Goal: Task Accomplishment & Management: Use online tool/utility

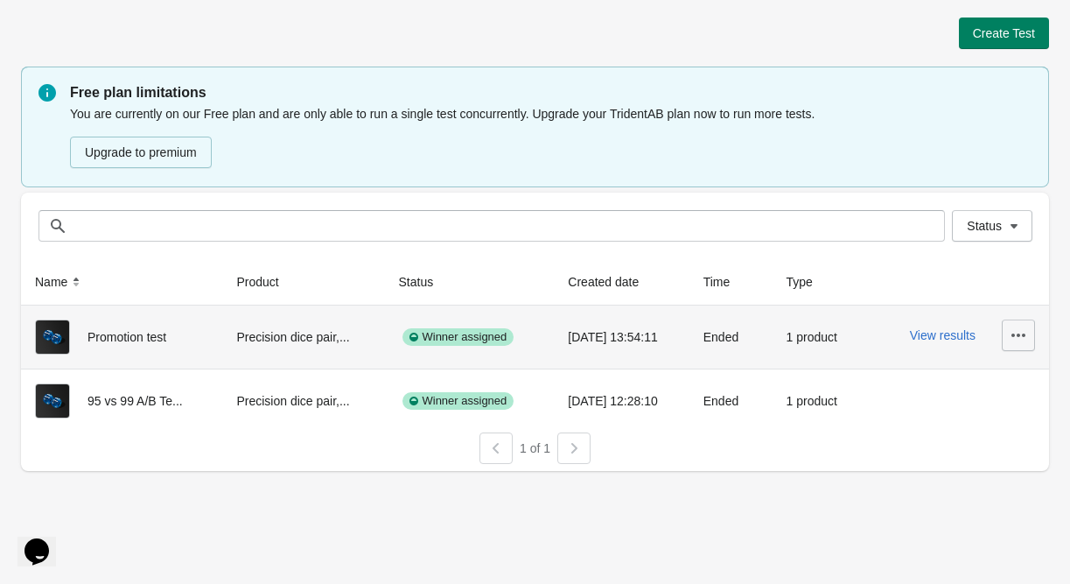
click at [1029, 328] on button "button" at bounding box center [1018, 335] width 33 height 32
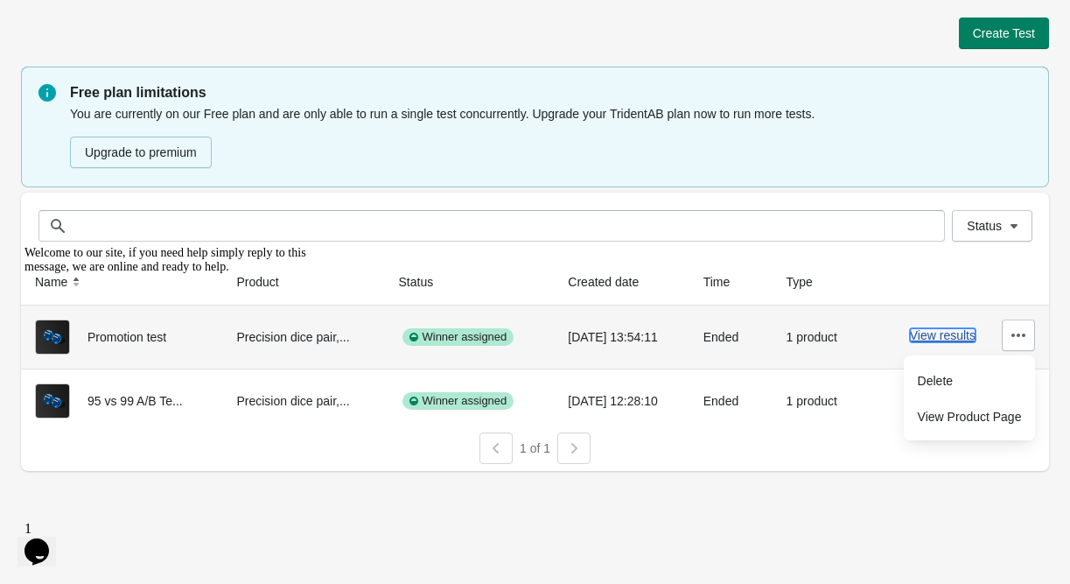
click at [948, 335] on button "View results" at bounding box center [943, 335] width 66 height 14
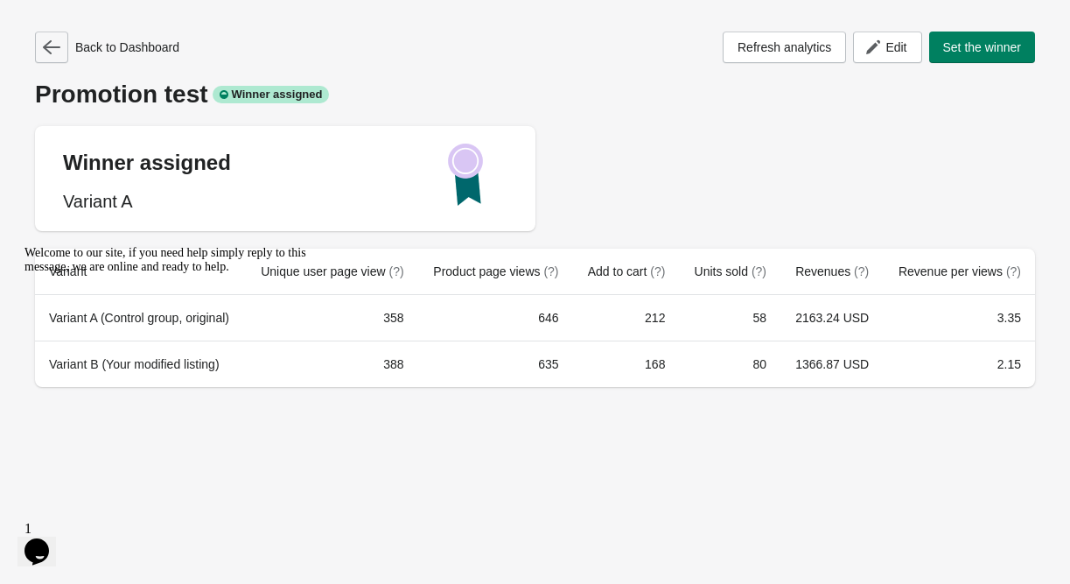
click at [51, 48] on icon "button" at bounding box center [52, 48] width 18 height 18
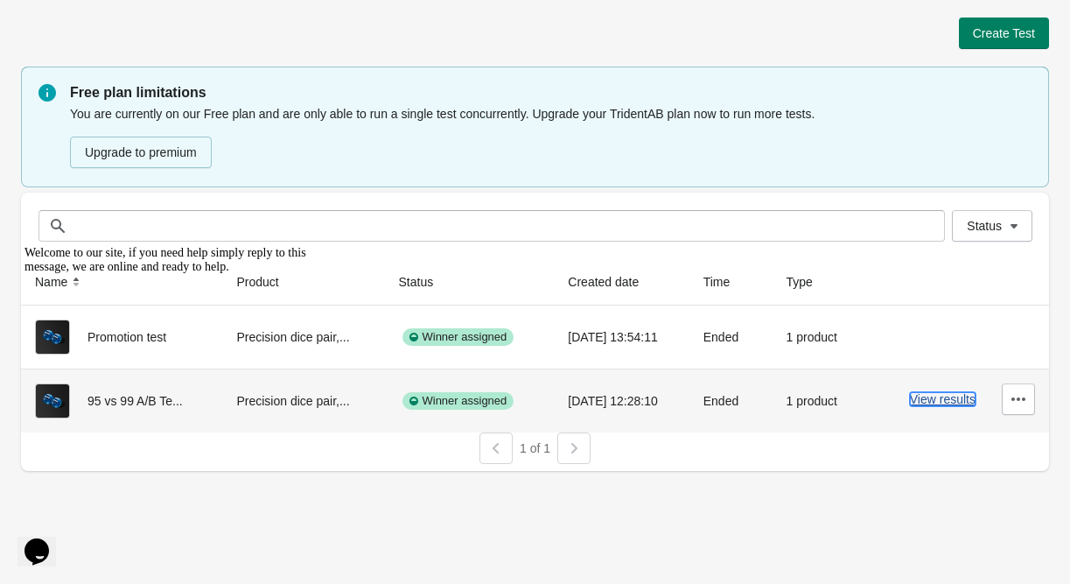
click at [933, 394] on button "View results" at bounding box center [943, 399] width 66 height 14
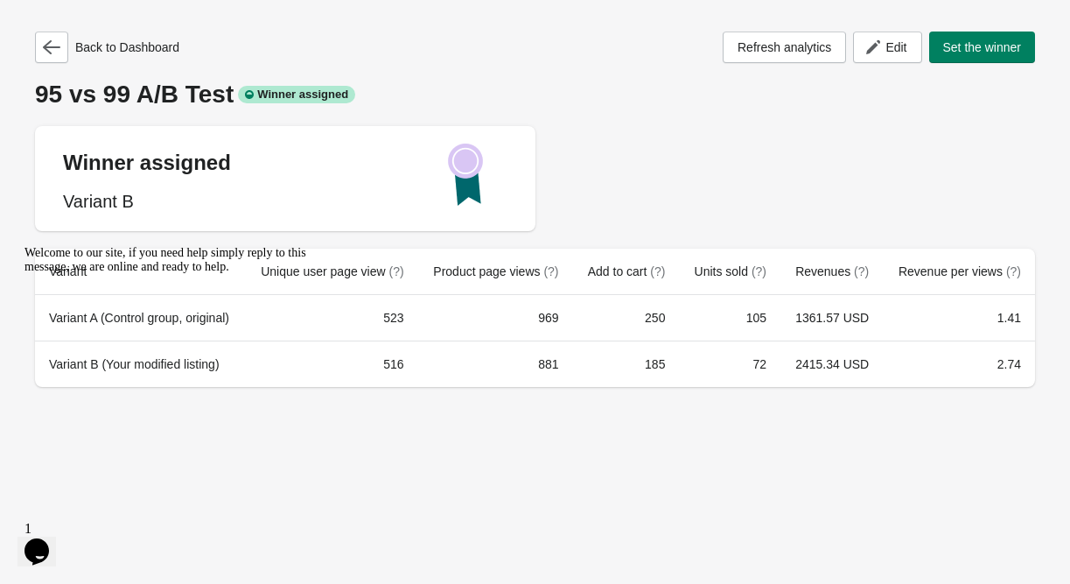
click at [221, 97] on div "95 vs 99 A/B Test Winner assigned" at bounding box center [535, 95] width 1000 height 28
drag, startPoint x: 173, startPoint y: 91, endPoint x: 50, endPoint y: 88, distance: 123.4
click at [79, 94] on div "95 vs 99 A/B Test Winner assigned" at bounding box center [535, 95] width 1000 height 28
drag, startPoint x: 28, startPoint y: 97, endPoint x: 232, endPoint y: 109, distance: 204.2
click at [232, 109] on div "Back to Dashboard Refresh analytics Edit Set the winner 95 vs 99 A/B Test Winne…" at bounding box center [535, 204] width 1028 height 408
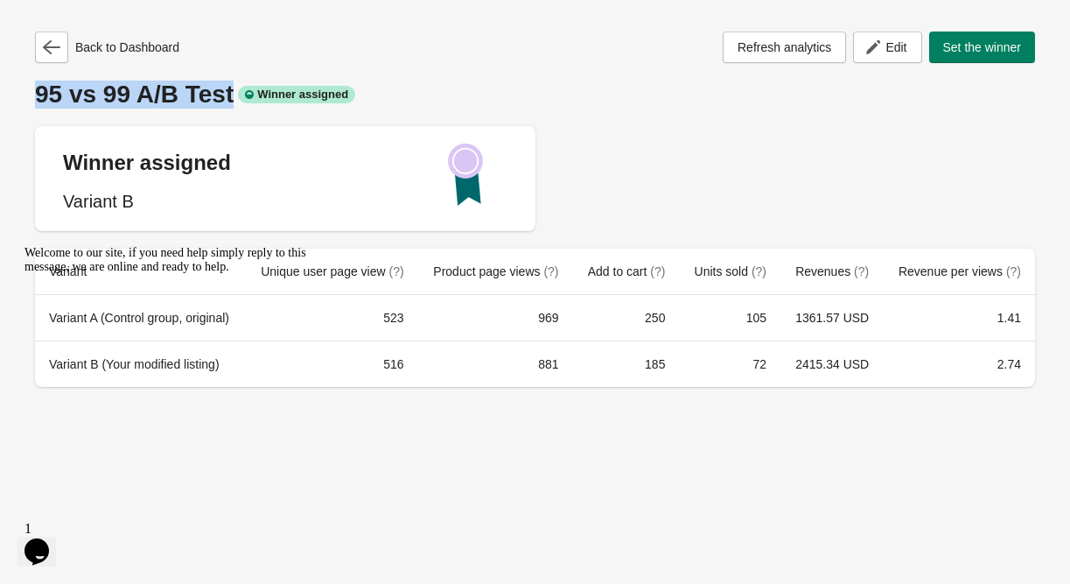
click at [223, 97] on div "95 vs 99 A/B Test Winner assigned" at bounding box center [535, 95] width 1000 height 28
drag, startPoint x: 226, startPoint y: 97, endPoint x: 38, endPoint y: 100, distance: 188.2
click at [38, 100] on div "95 vs 99 A/B Test Winner assigned" at bounding box center [535, 95] width 1000 height 28
copy div "95 vs 99 A/B Test"
click at [50, 46] on icon "button" at bounding box center [52, 47] width 18 height 14
